Goal: Find specific page/section

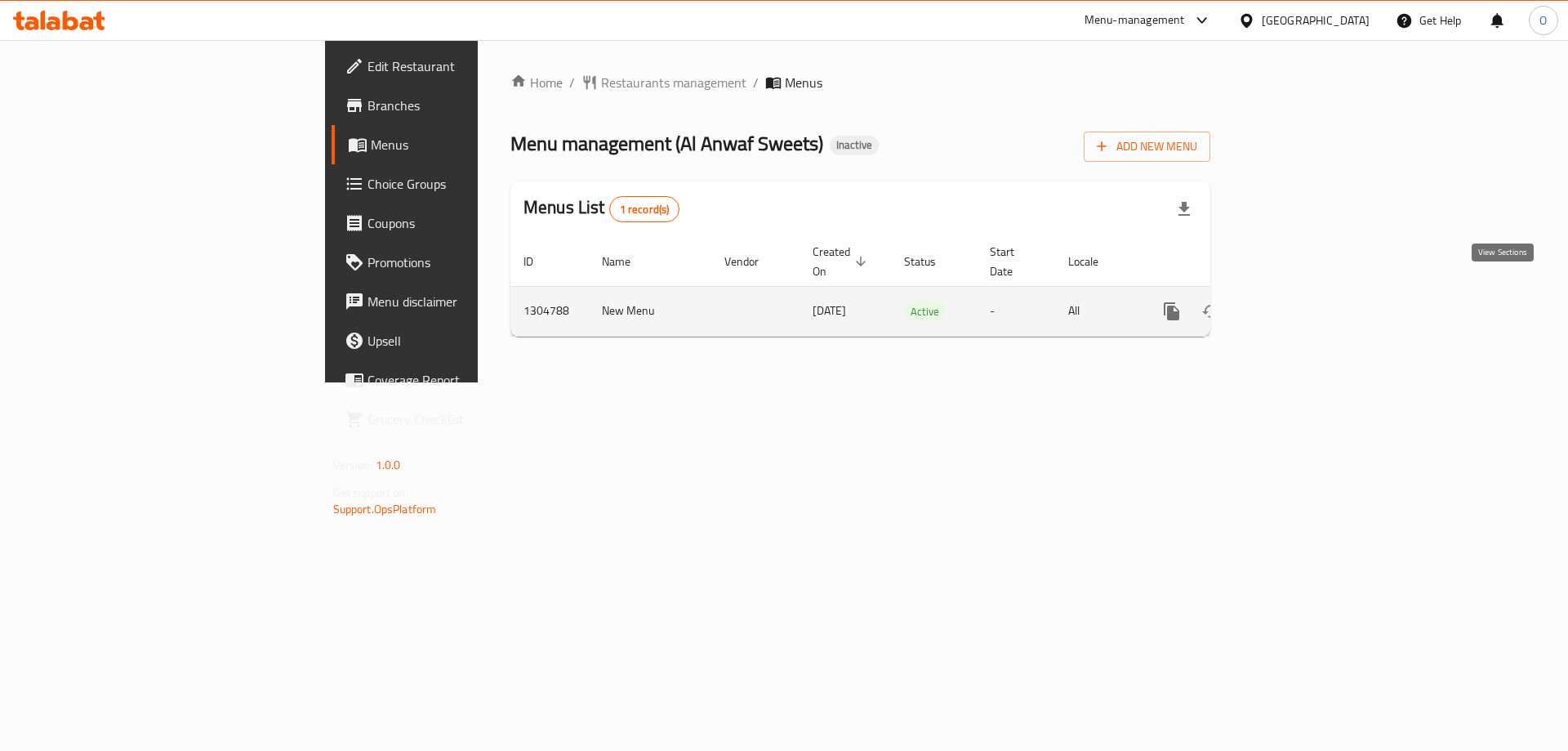
click at [1297, 304] on icon "enhanced table" at bounding box center [1290, 311] width 15 height 15
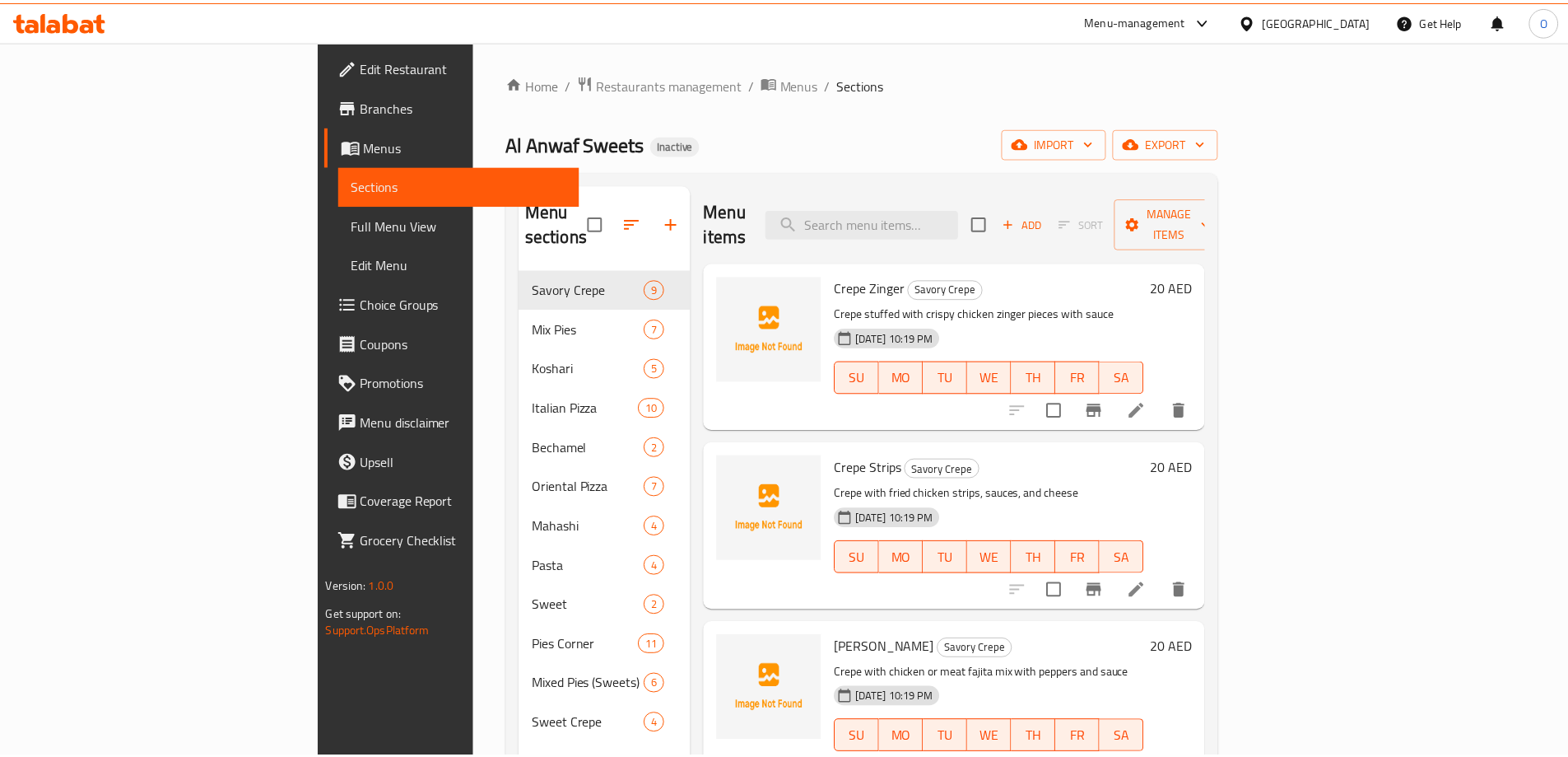
scroll to position [231, 0]
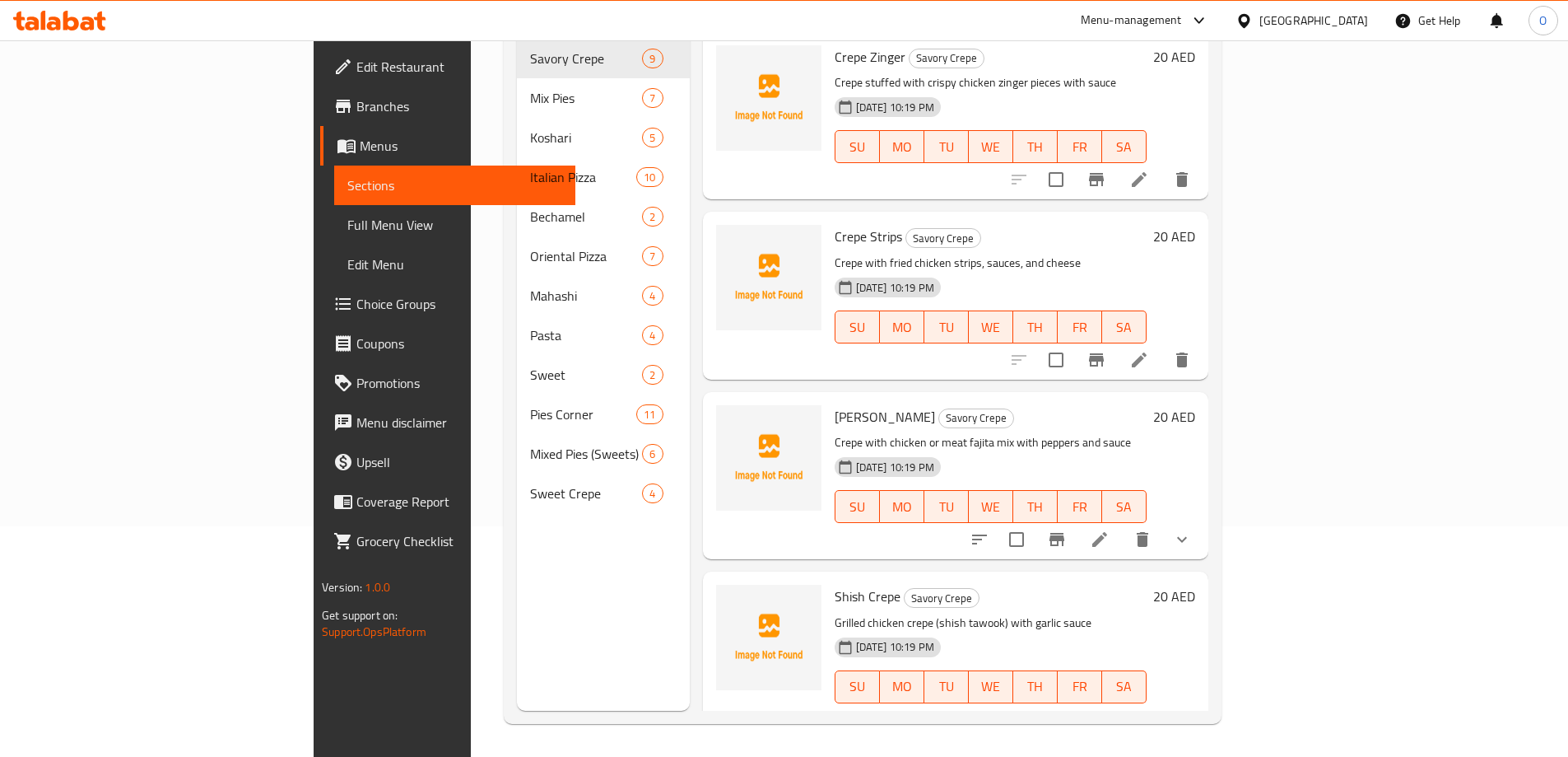
click at [357, 112] on span "Branches" at bounding box center [459, 105] width 206 height 19
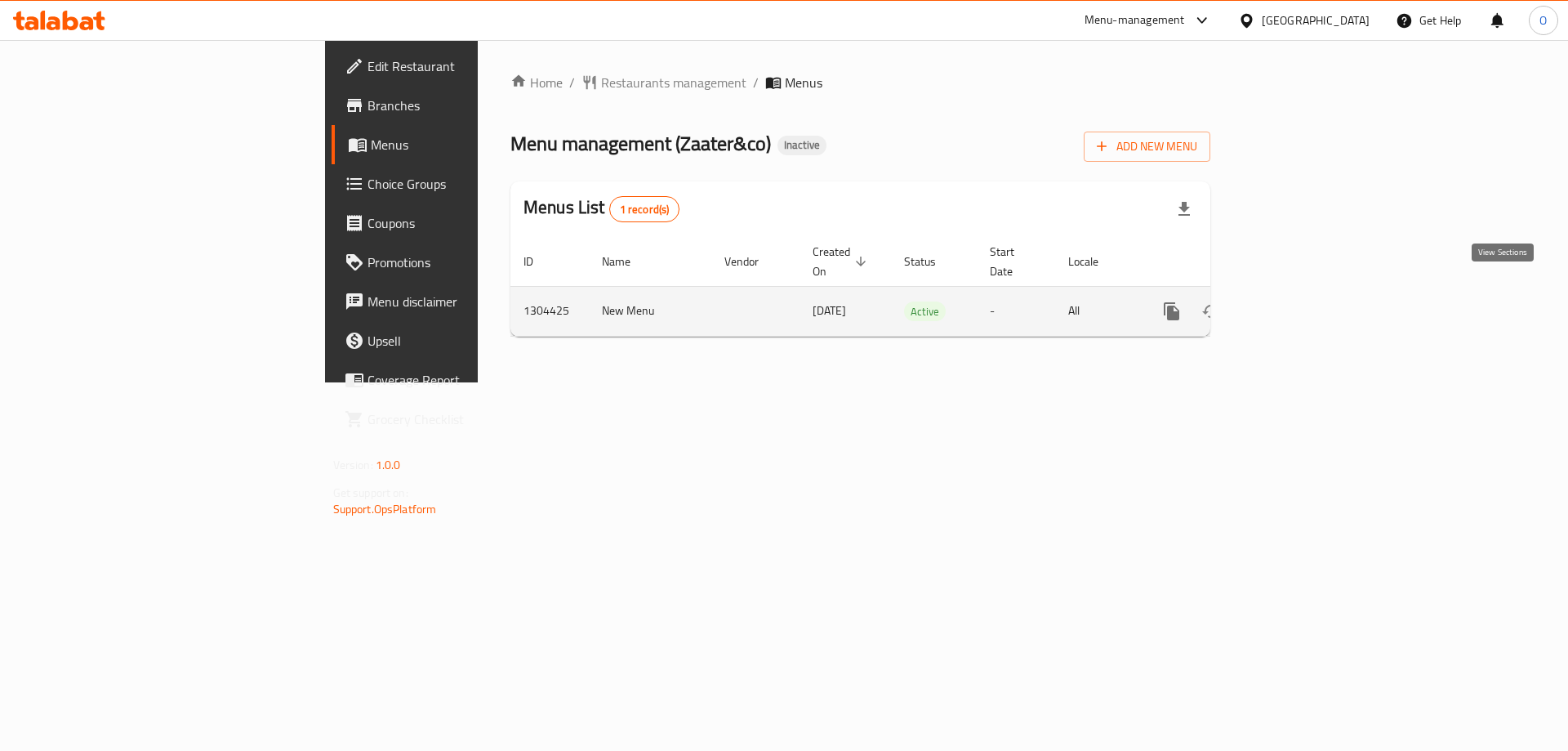
click at [1297, 304] on icon "enhanced table" at bounding box center [1290, 311] width 15 height 15
